Goal: Obtain resource: Download file/media

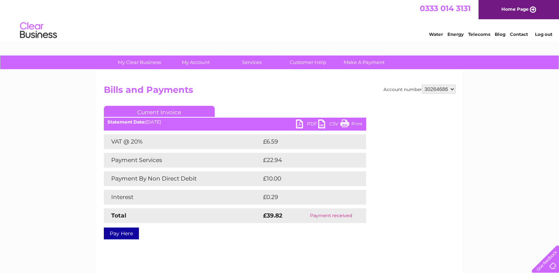
click at [443, 86] on select "30264555 30264686" at bounding box center [439, 89] width 34 height 9
select select "30264555"
click at [422, 85] on select "30264555 30264686" at bounding box center [439, 89] width 34 height 9
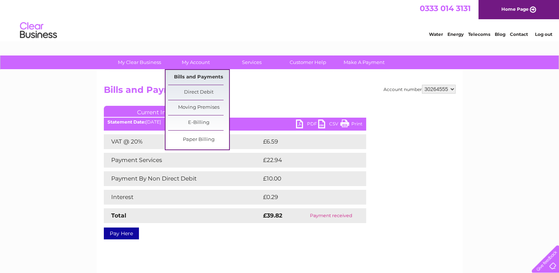
click at [191, 81] on link "Bills and Payments" at bounding box center [198, 77] width 61 height 15
click at [206, 74] on link "Bills and Payments" at bounding box center [198, 77] width 61 height 15
click at [199, 76] on link "Bills and Payments" at bounding box center [198, 77] width 61 height 15
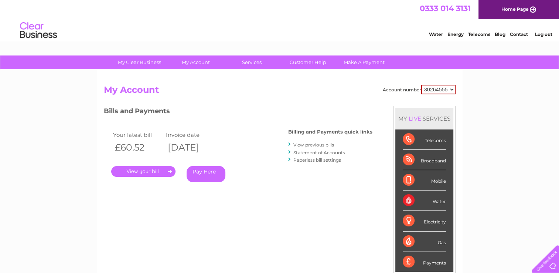
click at [325, 144] on link "View previous bills" at bounding box center [313, 145] width 41 height 6
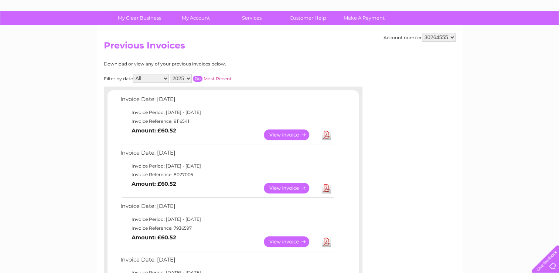
scroll to position [59, 0]
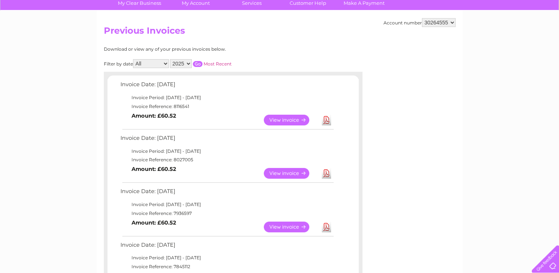
click at [281, 119] on link "View" at bounding box center [291, 119] width 54 height 11
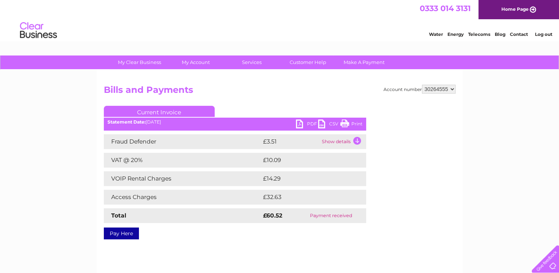
click at [358, 143] on td "Show details" at bounding box center [343, 141] width 46 height 15
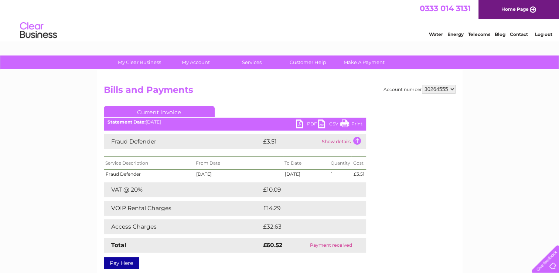
click at [358, 143] on td "Show details" at bounding box center [343, 141] width 46 height 15
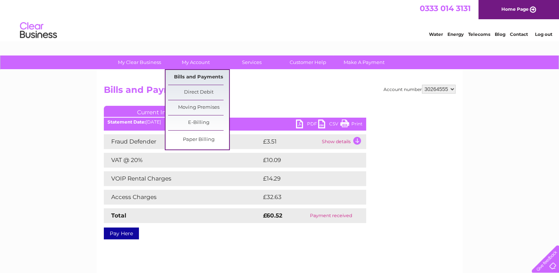
click at [192, 79] on link "Bills and Payments" at bounding box center [198, 77] width 61 height 15
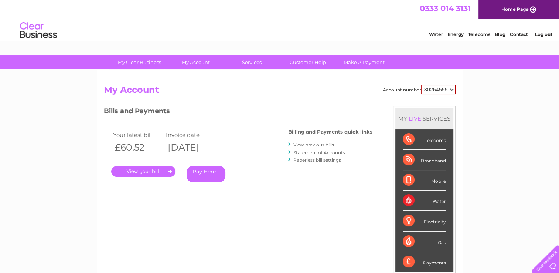
click at [318, 146] on link "View previous bills" at bounding box center [313, 145] width 41 height 6
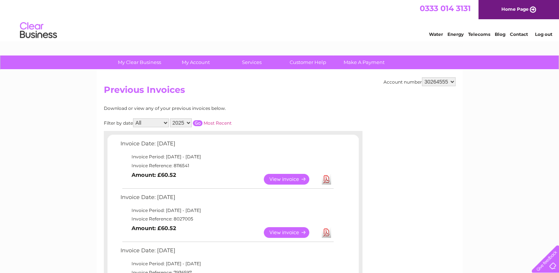
click at [179, 122] on select "2025 2024 2023" at bounding box center [181, 122] width 22 height 9
select select "2024"
click at [171, 118] on select "2025 2024 2023" at bounding box center [181, 122] width 22 height 9
click at [196, 122] on input "button" at bounding box center [198, 123] width 10 height 6
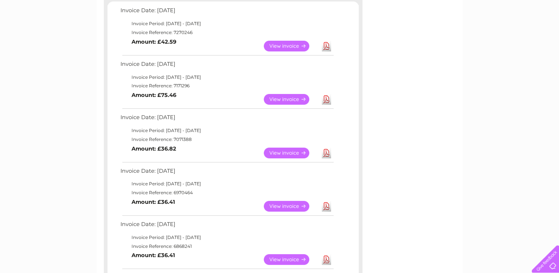
scroll to position [148, 0]
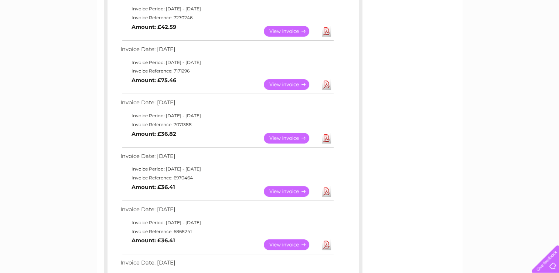
click at [292, 134] on link "View" at bounding box center [291, 138] width 54 height 11
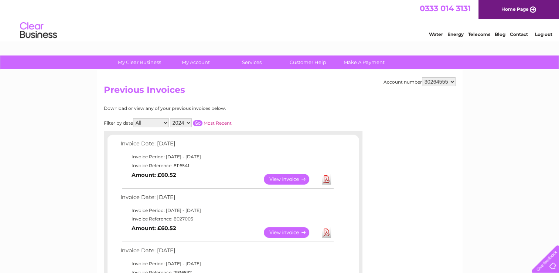
click at [182, 118] on select "2025 2024 2023" at bounding box center [181, 122] width 22 height 9
select select "2023"
click at [171, 118] on select "2025 2024 2023" at bounding box center [181, 122] width 22 height 9
click at [198, 122] on input "button" at bounding box center [198, 123] width 10 height 6
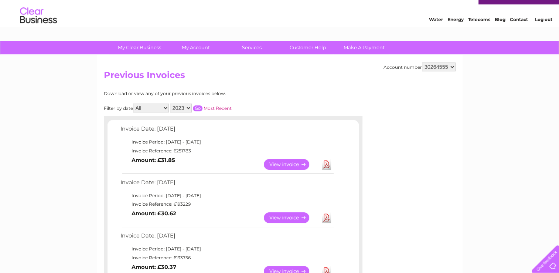
click at [287, 164] on link "View" at bounding box center [291, 164] width 54 height 11
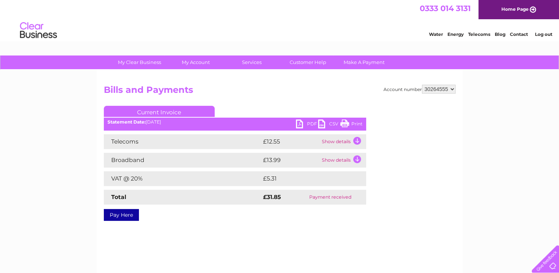
click at [301, 124] on link "PDF" at bounding box center [307, 124] width 22 height 11
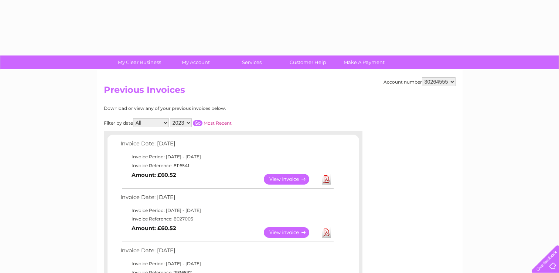
select select "2023"
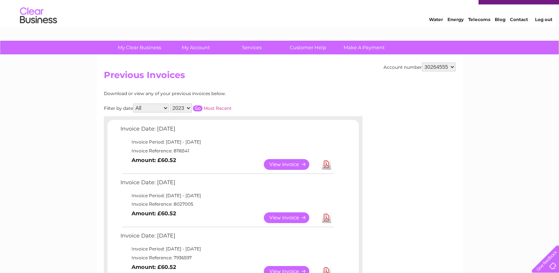
click at [201, 109] on input "button" at bounding box center [198, 108] width 10 height 6
click at [294, 216] on link "View" at bounding box center [291, 217] width 54 height 11
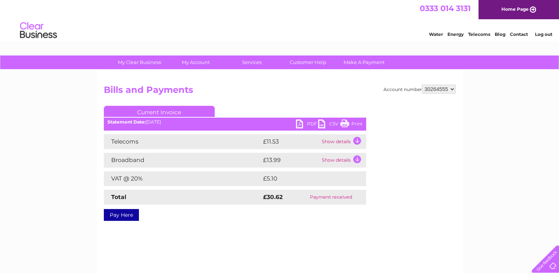
click at [304, 121] on link "PDF" at bounding box center [307, 124] width 22 height 11
